Goal: Task Accomplishment & Management: Use online tool/utility

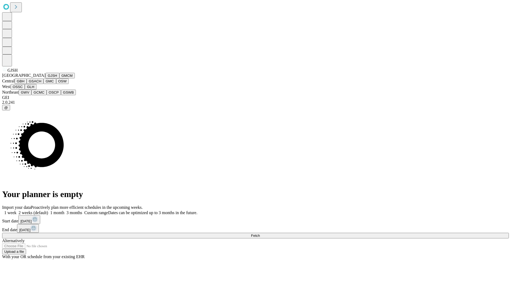
click at [46, 78] on button "GJSH" at bounding box center [53, 76] width 14 height 6
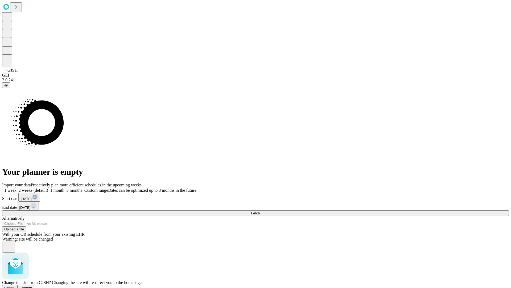
click at [32, 285] on span "Confirm" at bounding box center [26, 287] width 13 height 4
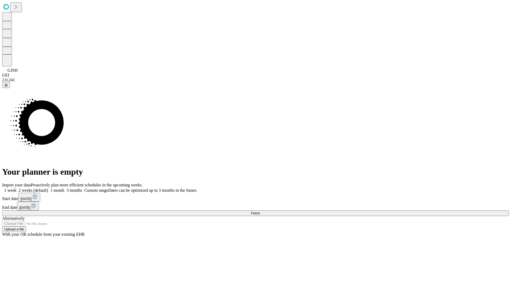
click at [64, 188] on label "1 month" at bounding box center [56, 190] width 16 height 5
click at [260, 211] on span "Fetch" at bounding box center [255, 213] width 9 height 4
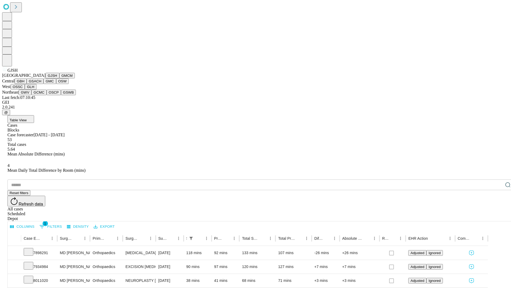
click at [59, 78] on button "GMCM" at bounding box center [66, 76] width 15 height 6
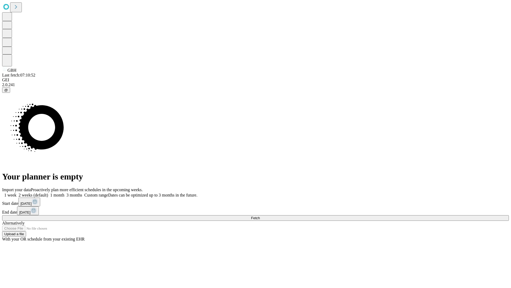
click at [64, 192] on label "1 month" at bounding box center [56, 194] width 16 height 5
click at [260, 216] on span "Fetch" at bounding box center [255, 218] width 9 height 4
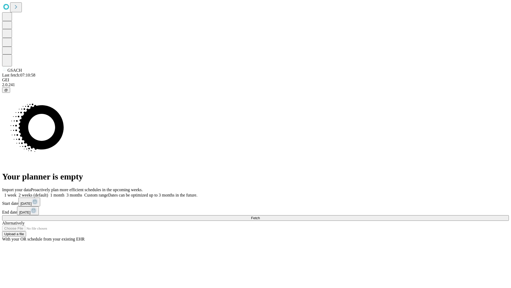
click at [64, 192] on label "1 month" at bounding box center [56, 194] width 16 height 5
click at [260, 216] on span "Fetch" at bounding box center [255, 218] width 9 height 4
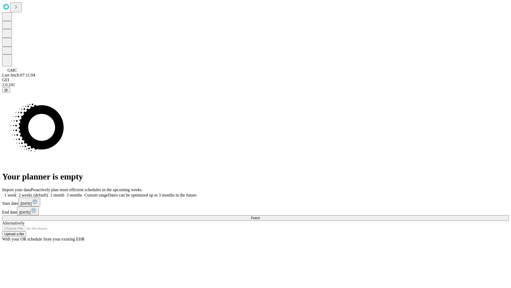
click at [64, 192] on label "1 month" at bounding box center [56, 194] width 16 height 5
click at [260, 216] on span "Fetch" at bounding box center [255, 218] width 9 height 4
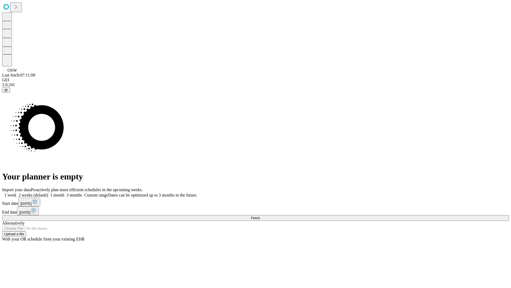
click at [64, 192] on label "1 month" at bounding box center [56, 194] width 16 height 5
click at [260, 216] on span "Fetch" at bounding box center [255, 218] width 9 height 4
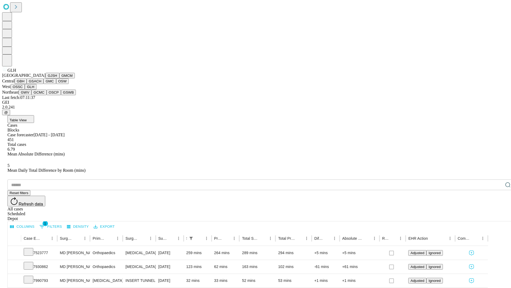
click at [31, 95] on button "GWV" at bounding box center [25, 92] width 13 height 6
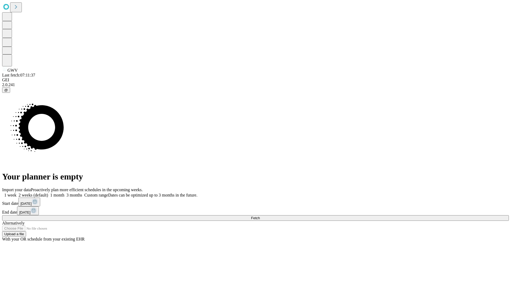
click at [64, 192] on label "1 month" at bounding box center [56, 194] width 16 height 5
click at [260, 216] on span "Fetch" at bounding box center [255, 218] width 9 height 4
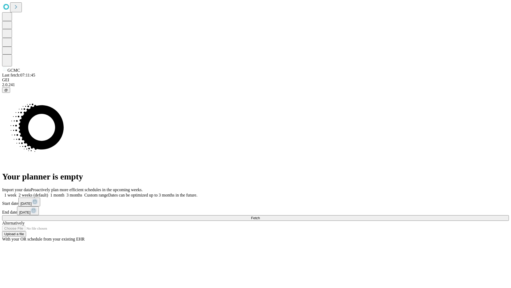
click at [260, 216] on span "Fetch" at bounding box center [255, 218] width 9 height 4
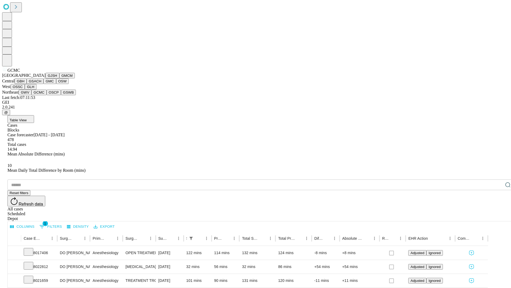
click at [47, 95] on button "OSCP" at bounding box center [54, 92] width 14 height 6
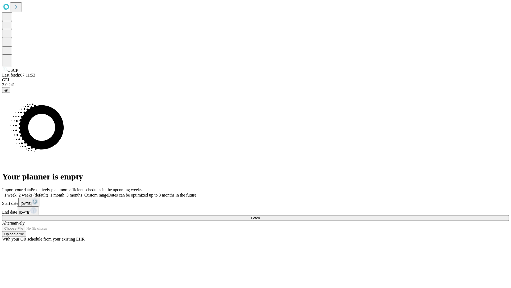
click at [64, 192] on label "1 month" at bounding box center [56, 194] width 16 height 5
click at [260, 216] on span "Fetch" at bounding box center [255, 218] width 9 height 4
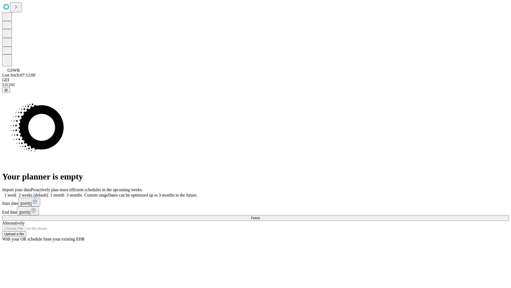
click at [64, 192] on label "1 month" at bounding box center [56, 194] width 16 height 5
click at [260, 216] on span "Fetch" at bounding box center [255, 218] width 9 height 4
